Goal: Check status

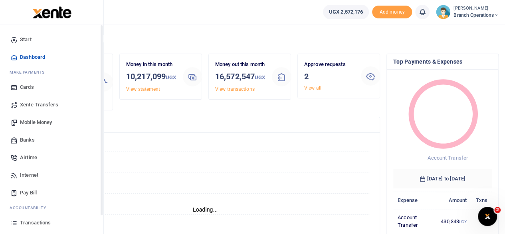
scroll to position [6, 6]
click at [47, 119] on span "Mobile Money" at bounding box center [36, 122] width 32 height 8
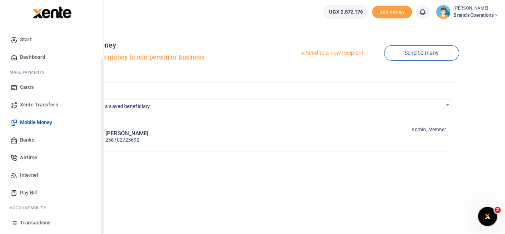
scroll to position [51, 0]
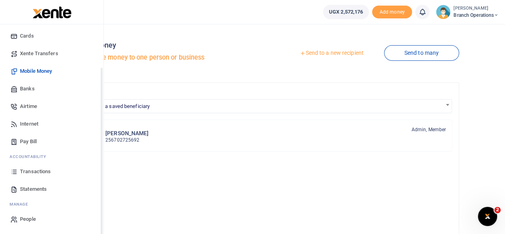
click at [34, 170] on span "Transactions" at bounding box center [35, 171] width 31 height 8
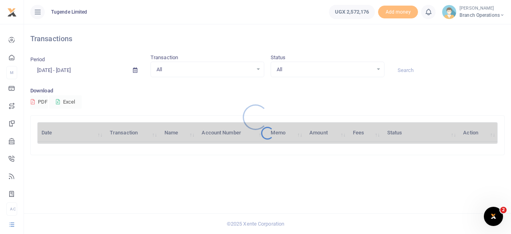
click at [429, 70] on div at bounding box center [255, 117] width 511 height 234
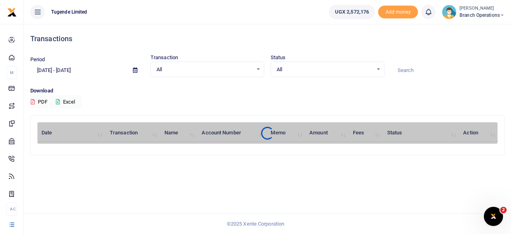
click at [429, 70] on div at bounding box center [255, 117] width 511 height 234
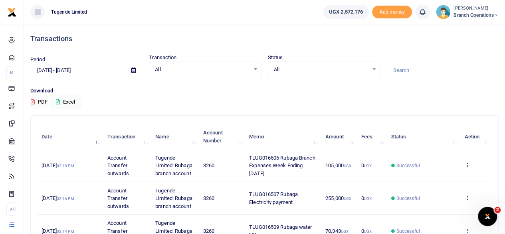
click at [429, 70] on input at bounding box center [443, 71] width 112 height 14
paste input "TLUG-016519"
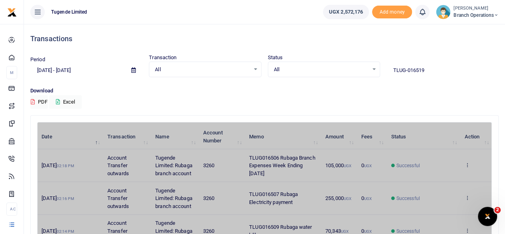
click at [407, 70] on input "TLUG-016519" at bounding box center [443, 71] width 112 height 14
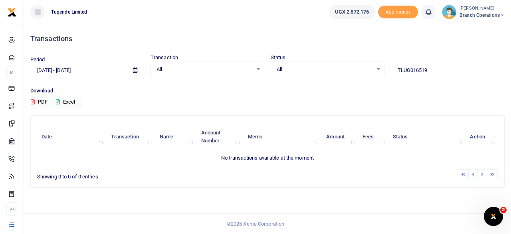
type input "TLUG016519"
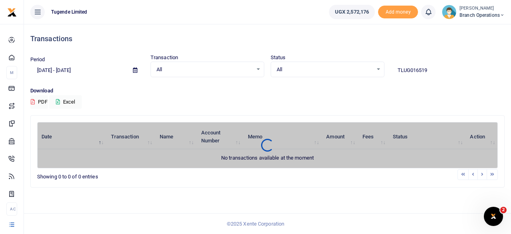
click at [137, 72] on icon at bounding box center [135, 70] width 4 height 5
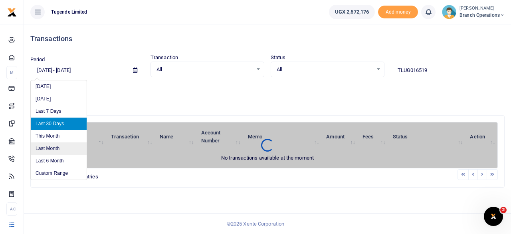
click at [49, 148] on li "Last Month" at bounding box center [59, 148] width 56 height 12
type input "[DATE] - [DATE]"
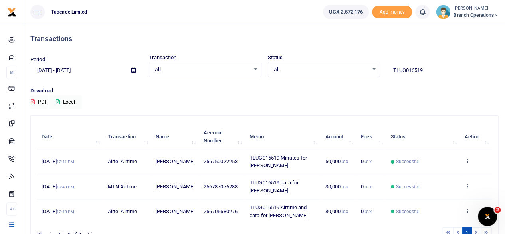
scroll to position [43, 0]
